Goal: Book appointment/travel/reservation

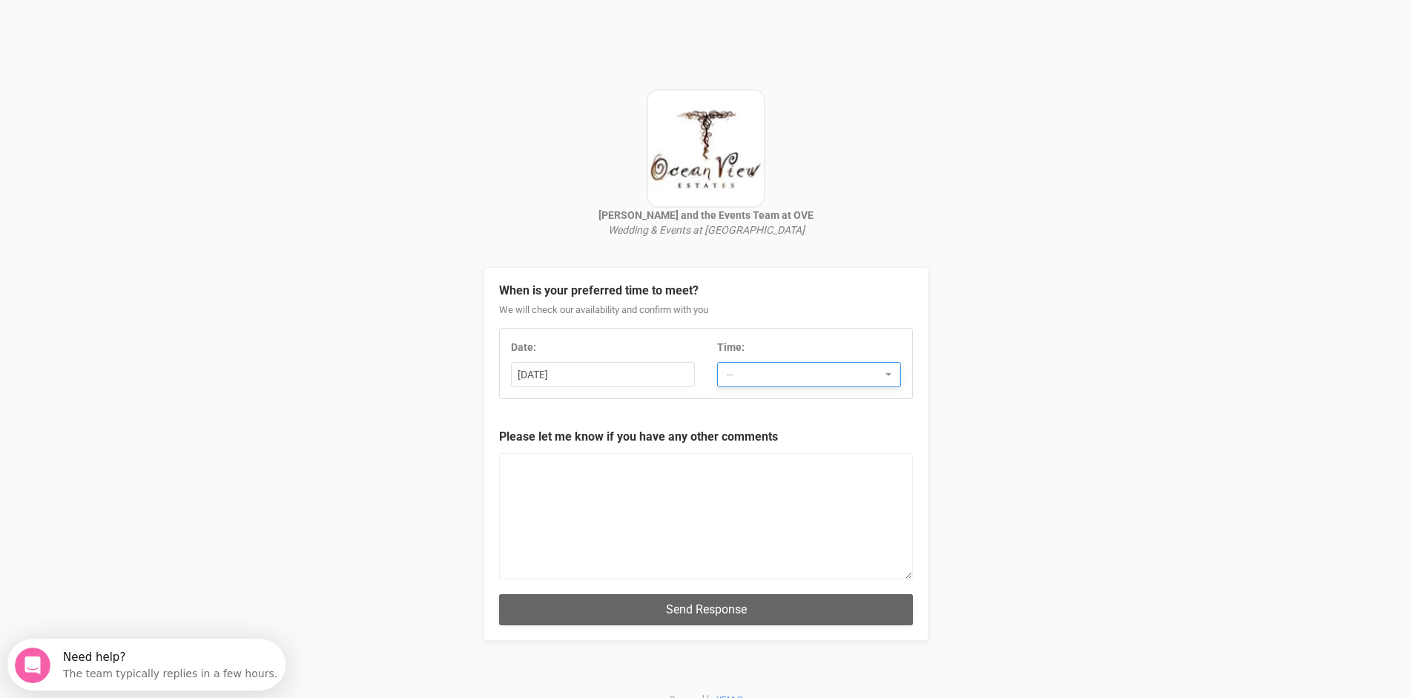
click at [866, 374] on span "--" at bounding box center [804, 374] width 155 height 15
click at [342, 368] on div "Alison and the Events Team at OVE Wedding & Events at Ocean View Estates When i…" at bounding box center [706, 365] width 1412 height 731
click at [647, 374] on div "7th October 2025" at bounding box center [603, 375] width 182 height 24
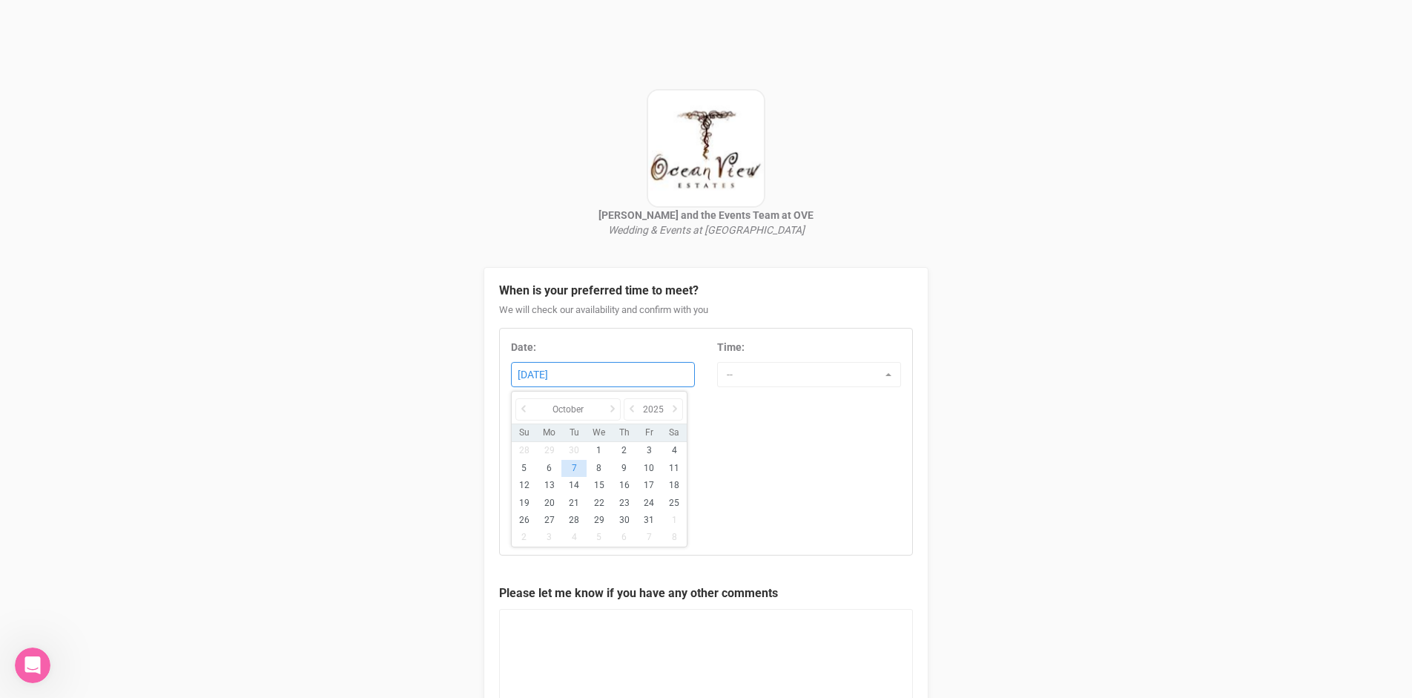
scroll to position [1, 0]
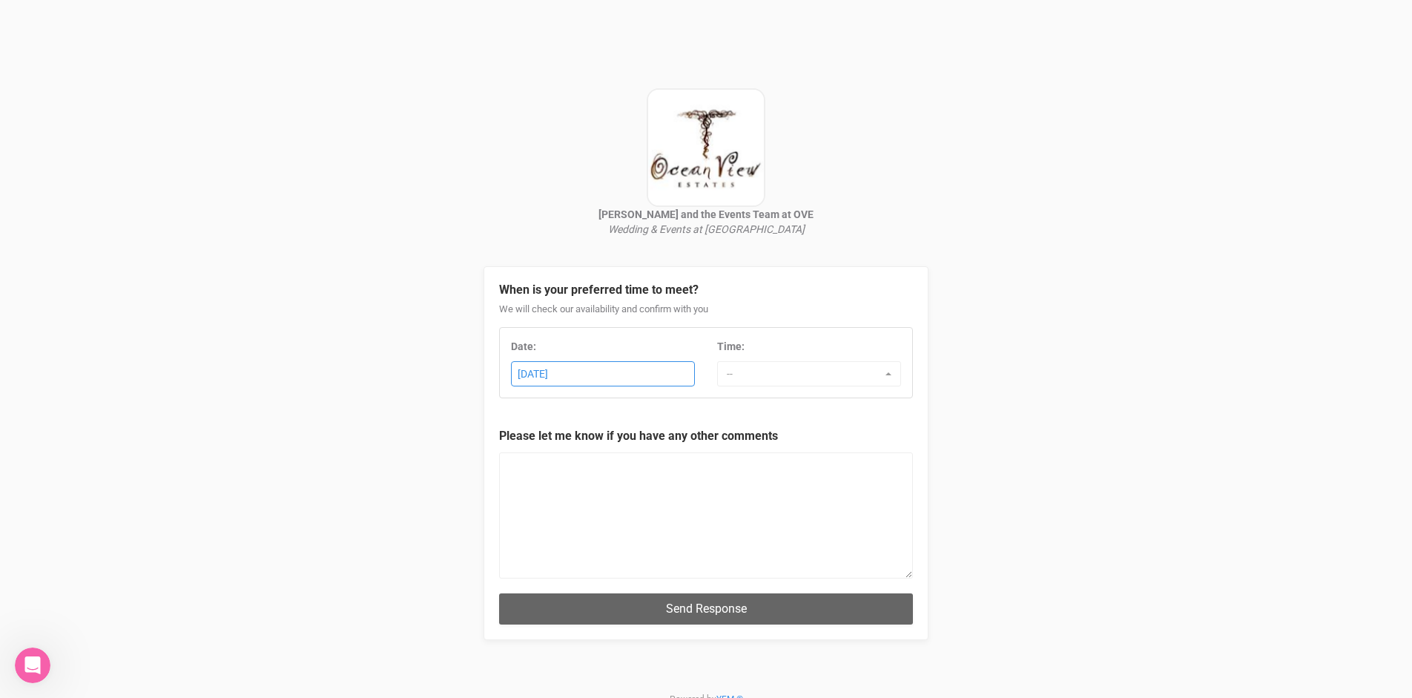
click at [669, 371] on div "12th October 2025" at bounding box center [603, 374] width 182 height 24
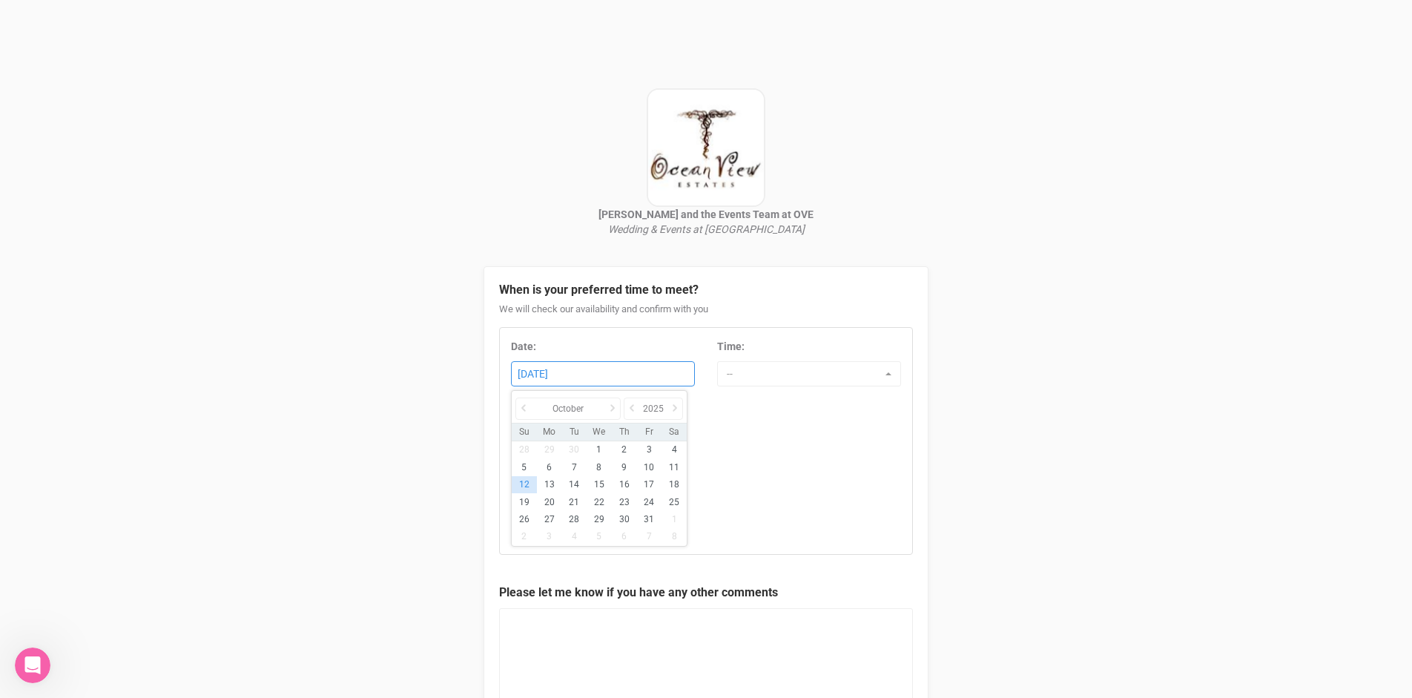
click at [351, 419] on div "Alison and the Events Team at OVE Wedding & Events at Ocean View Estates When i…" at bounding box center [706, 442] width 1412 height 887
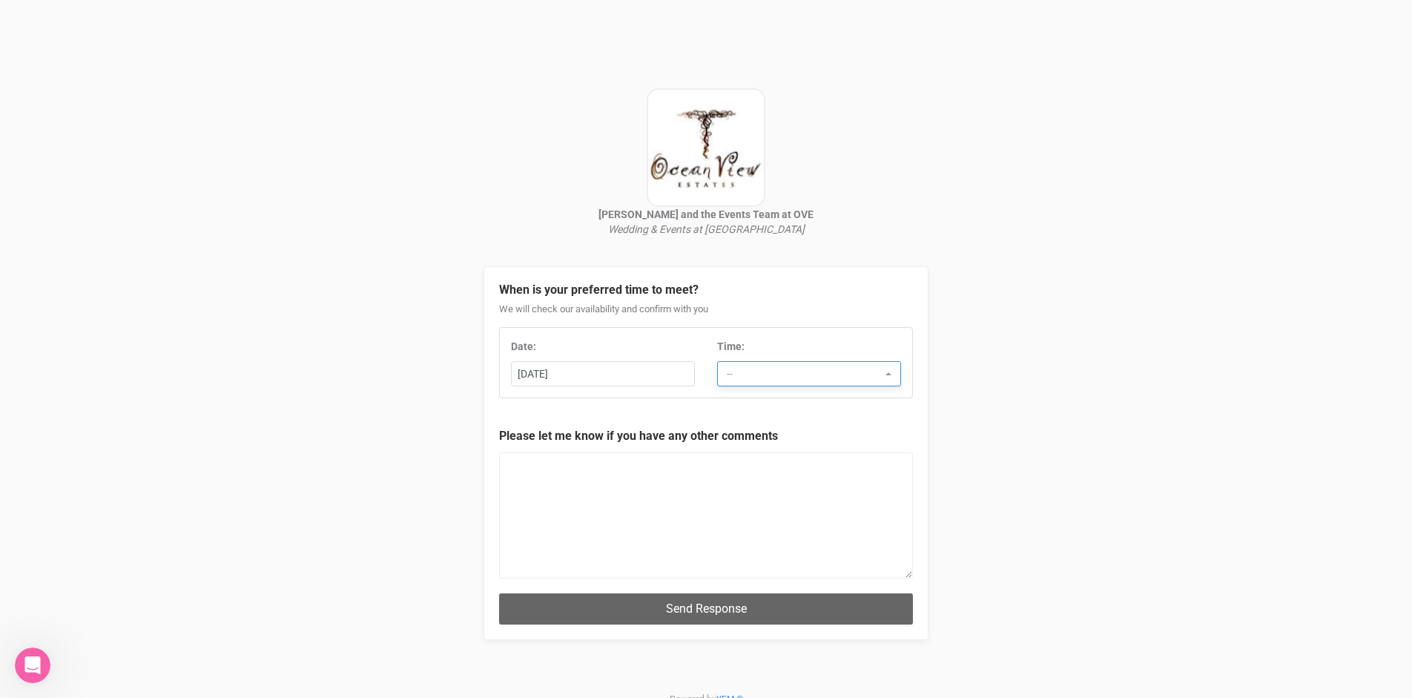
click at [887, 371] on button "--" at bounding box center [809, 373] width 184 height 25
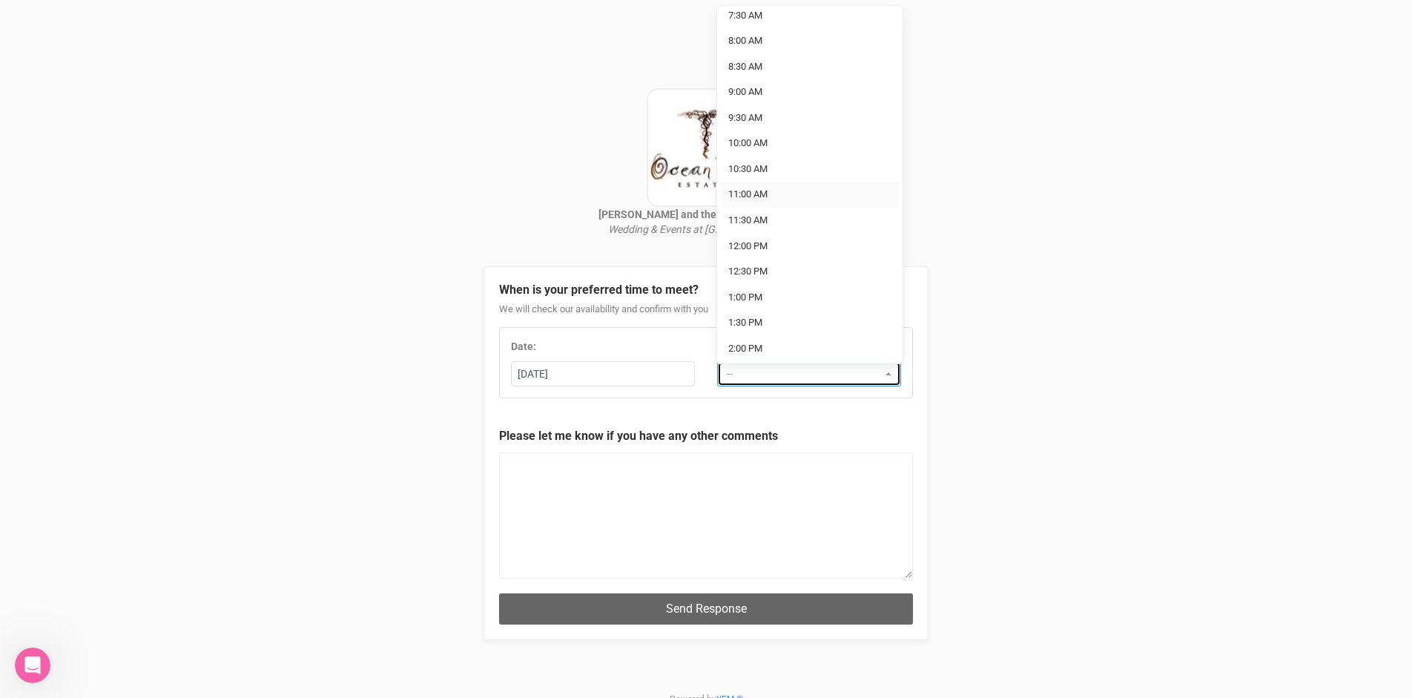
scroll to position [58, 0]
click at [779, 210] on link "11:30 AM" at bounding box center [810, 218] width 178 height 26
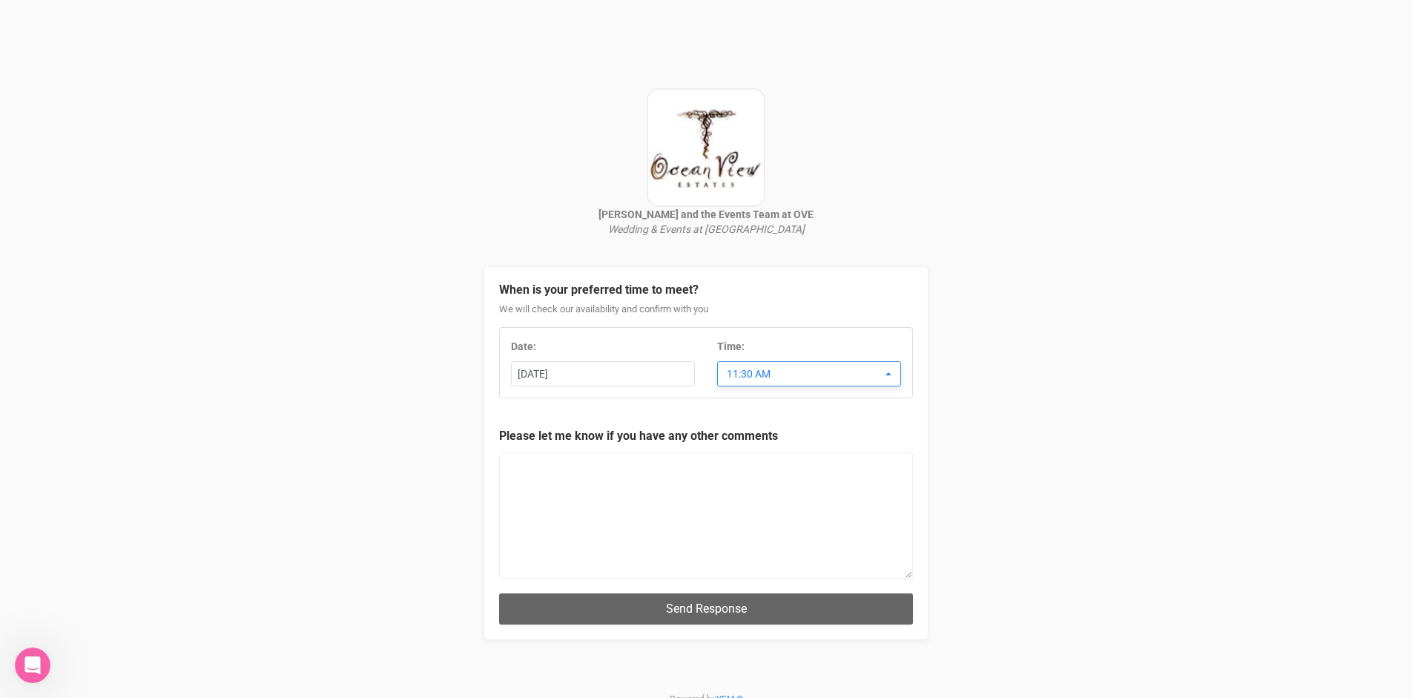
click at [886, 373] on span "button" at bounding box center [888, 373] width 6 height 3
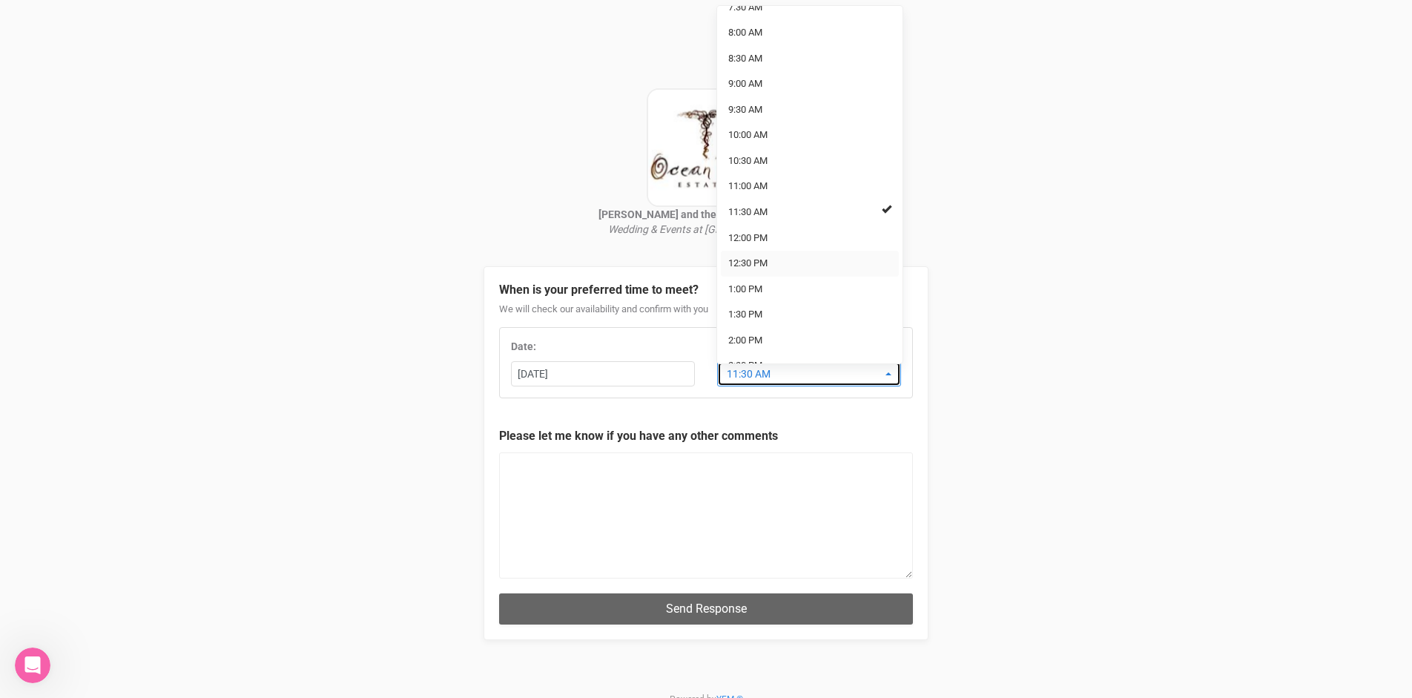
scroll to position [65, 0]
click at [792, 278] on link "1:00 PM" at bounding box center [810, 287] width 178 height 26
select select "1:00 PM"
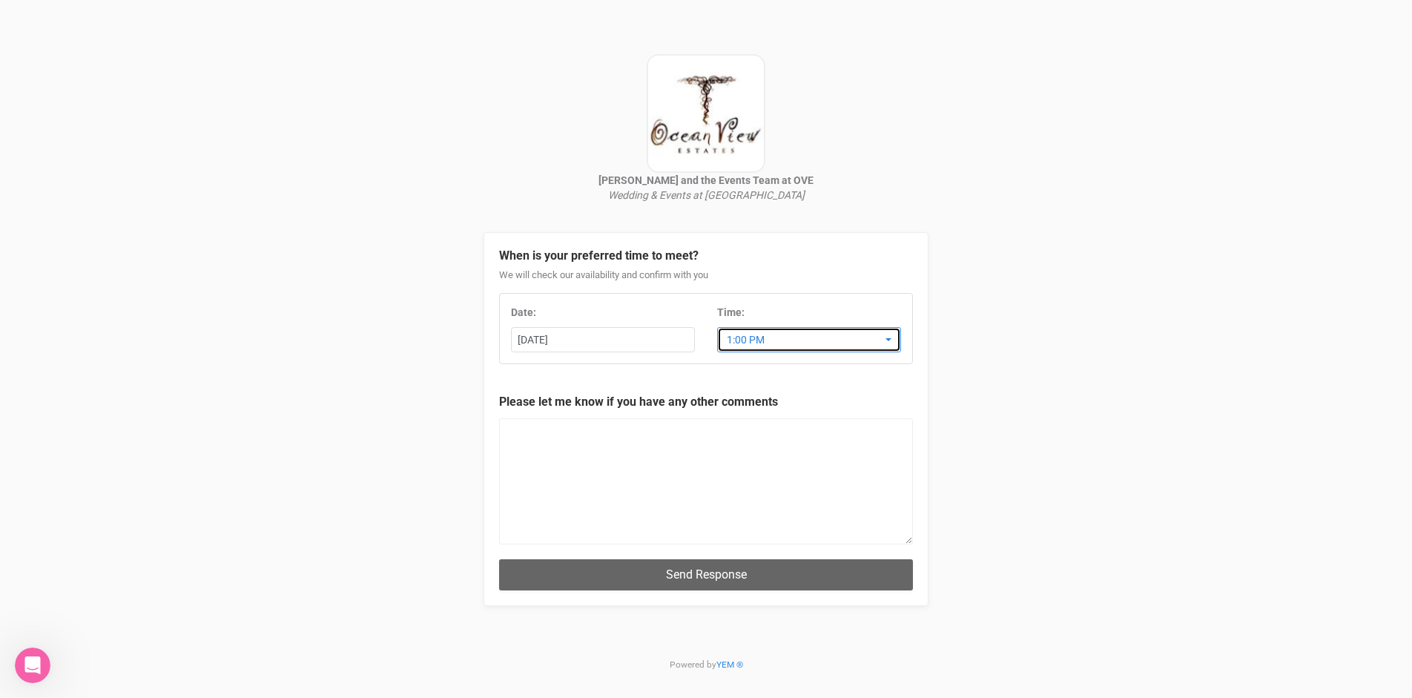
scroll to position [34, 0]
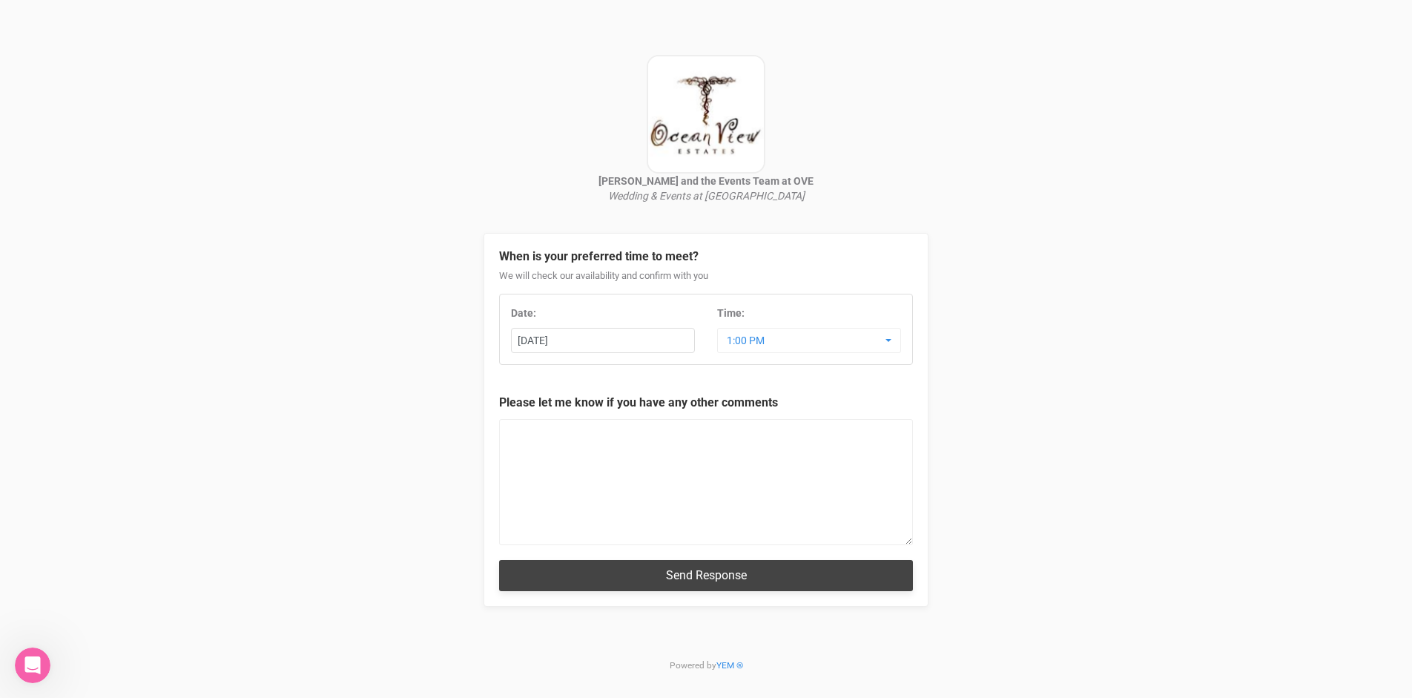
click at [715, 571] on button "Send Response" at bounding box center [706, 575] width 414 height 30
